Goal: Task Accomplishment & Management: Use online tool/utility

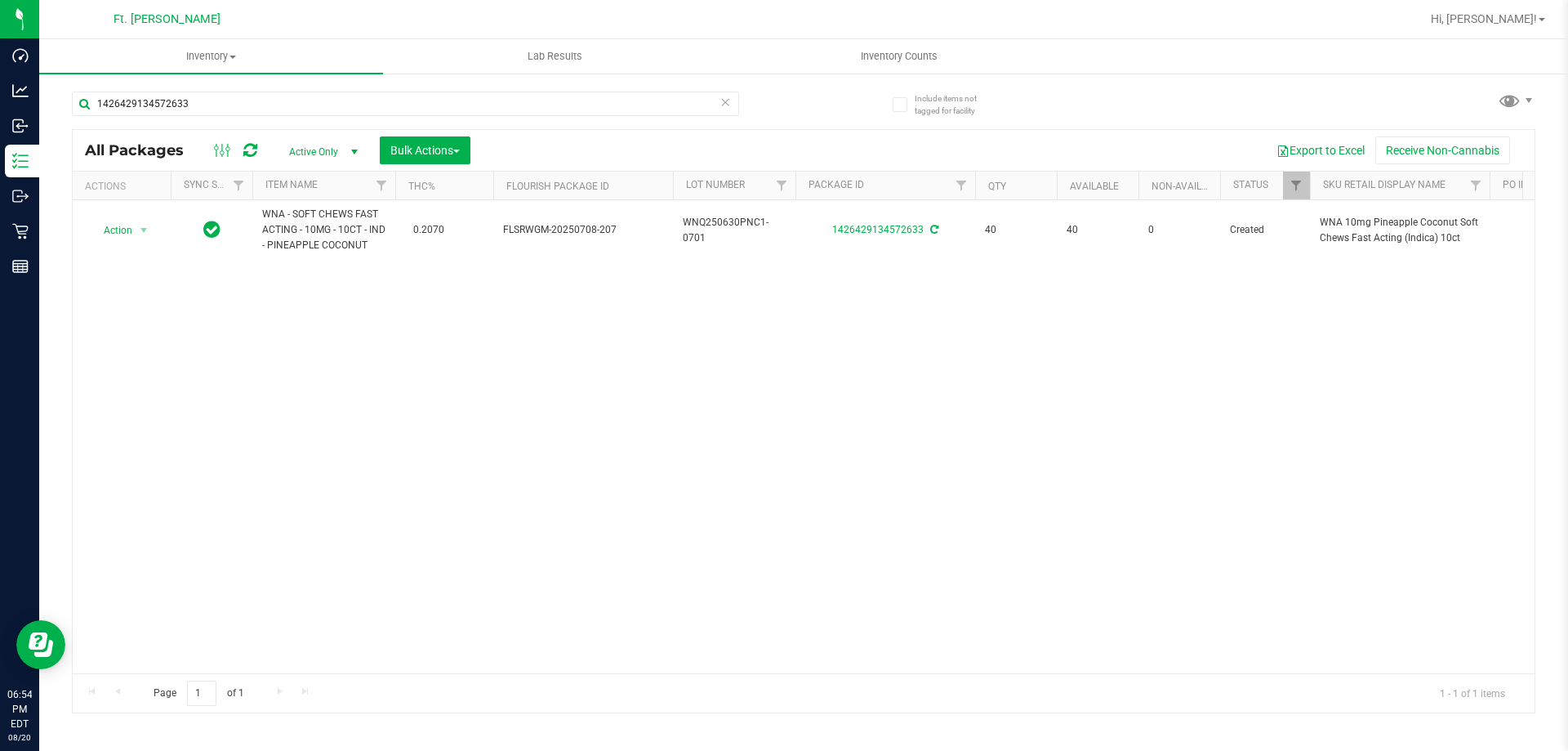
click at [367, 119] on div "1426429134572633" at bounding box center [405, 110] width 668 height 37
click at [374, 114] on input "1426429134572633" at bounding box center [405, 103] width 668 height 25
click at [384, 105] on input "1426429134572633" at bounding box center [405, 103] width 668 height 25
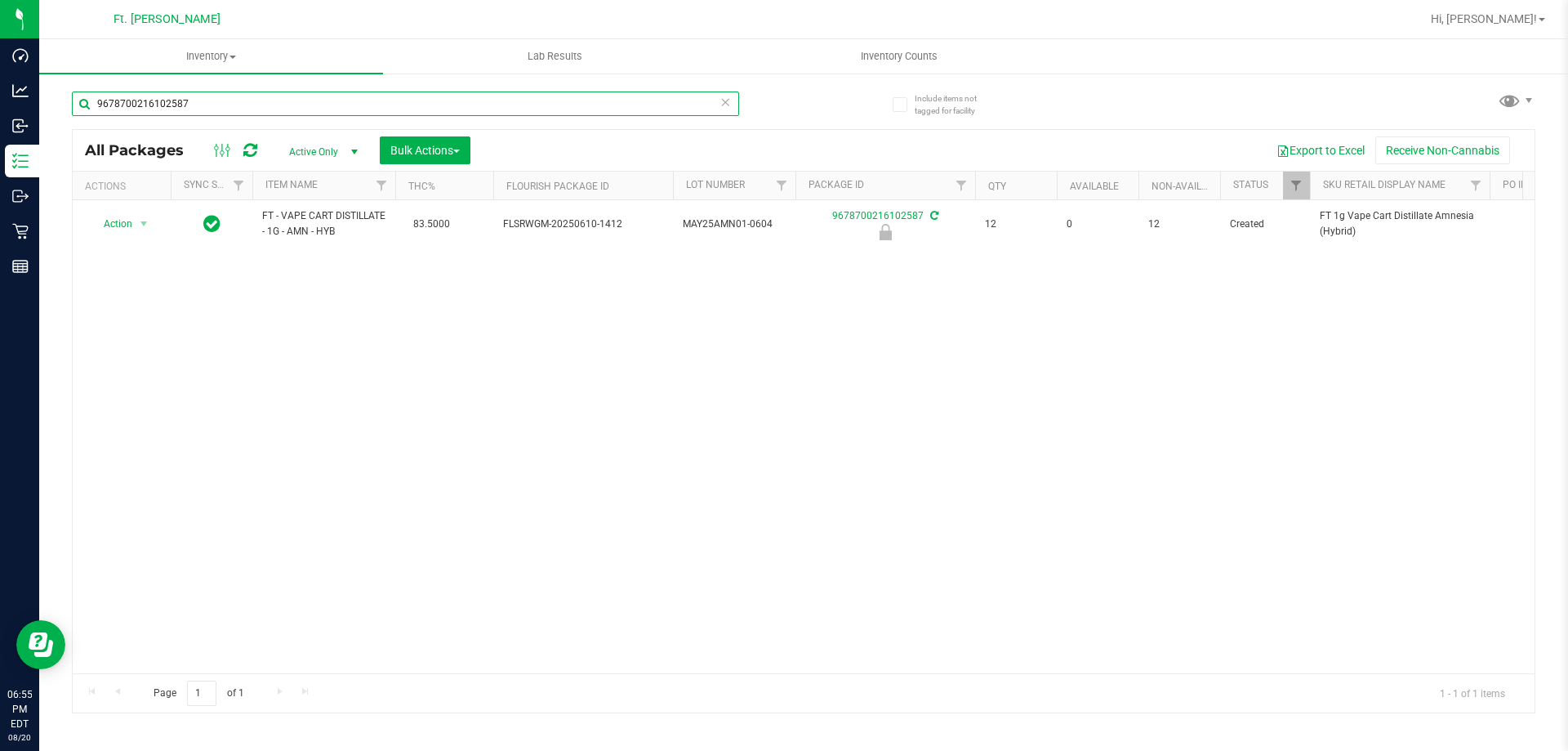
type input "9678700216102587"
click at [463, 419] on div "Action Action Edit attributes Global inventory Locate package Package audit log…" at bounding box center [803, 436] width 1462 height 473
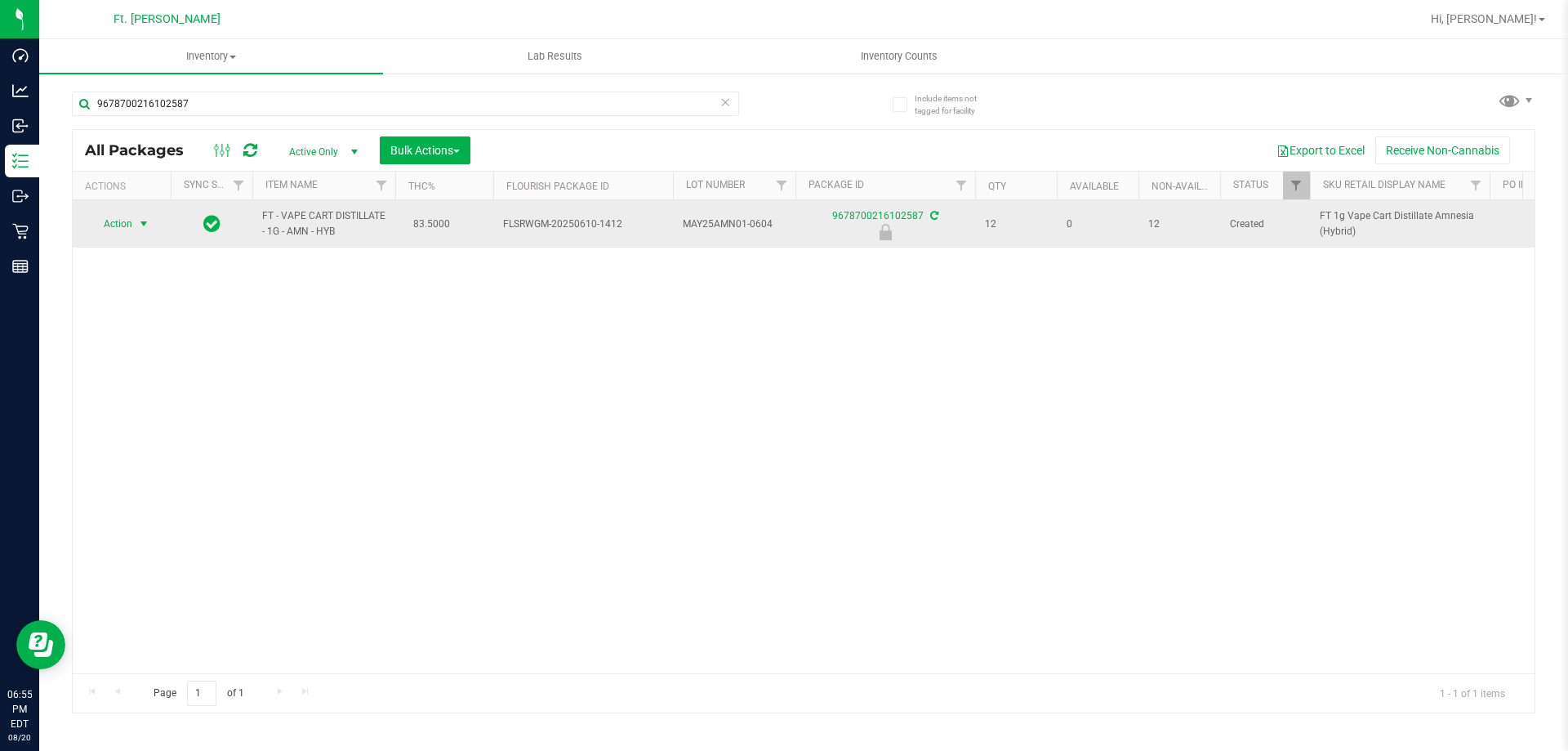
click at [142, 222] on span "select" at bounding box center [143, 224] width 13 height 13
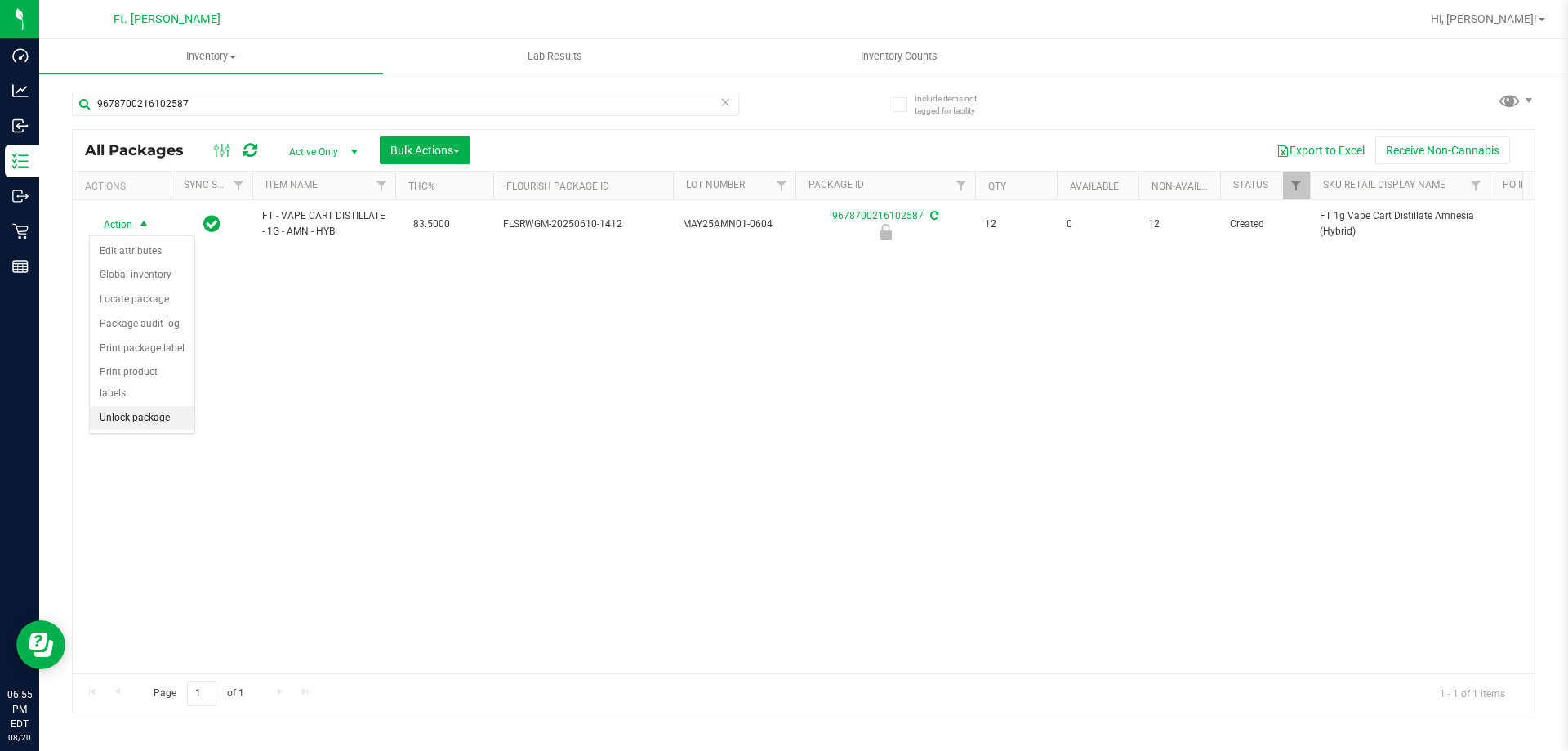
click at [123, 406] on li "Unlock package" at bounding box center [142, 418] width 105 height 25
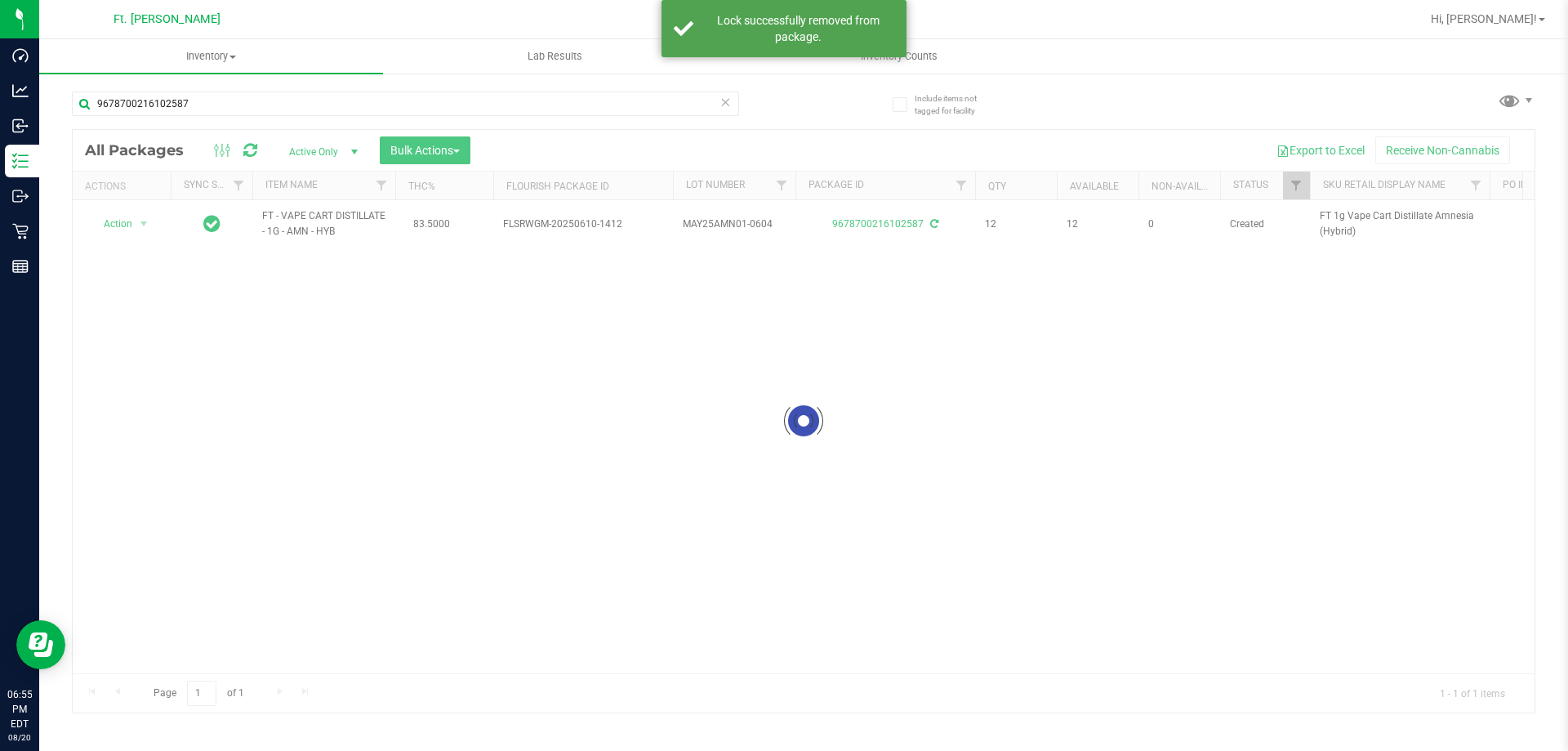
drag, startPoint x: 670, startPoint y: 467, endPoint x: 428, endPoint y: 299, distance: 294.6
click at [428, 299] on div at bounding box center [803, 421] width 1462 height 582
